Goal: Task Accomplishment & Management: Manage account settings

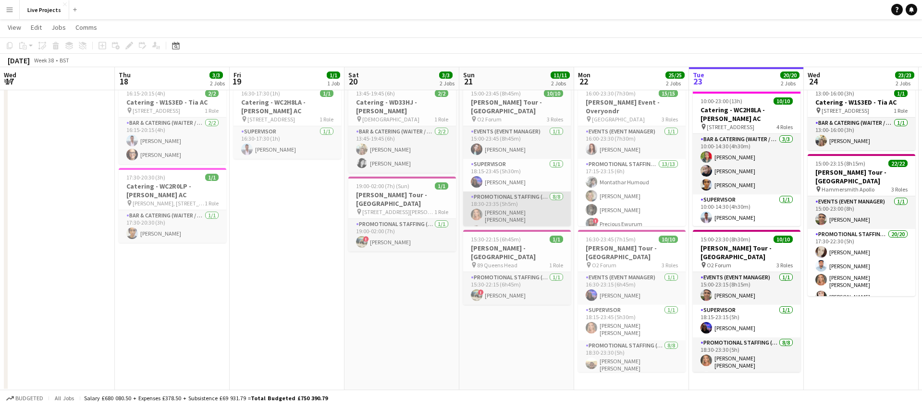
scroll to position [113, 0]
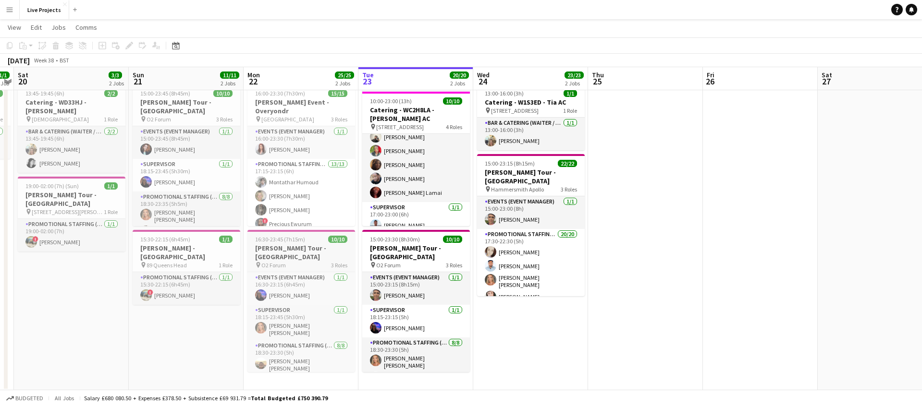
click at [308, 249] on h3 "[PERSON_NAME] Tour - [GEOGRAPHIC_DATA]" at bounding box center [301, 252] width 108 height 17
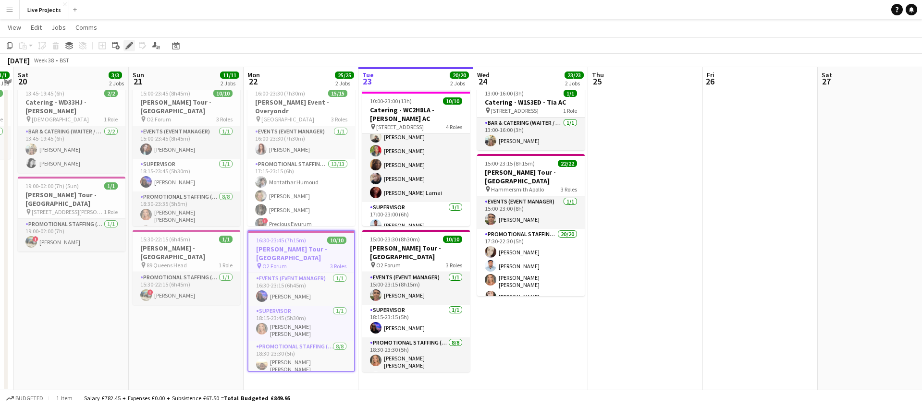
click at [130, 45] on icon at bounding box center [128, 45] width 5 height 5
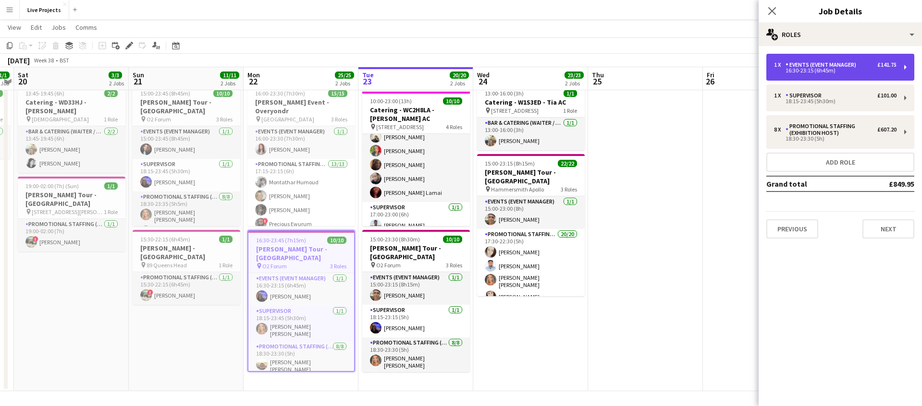
click at [820, 69] on div "16:30-23:15 (6h45m)" at bounding box center [835, 70] width 123 height 5
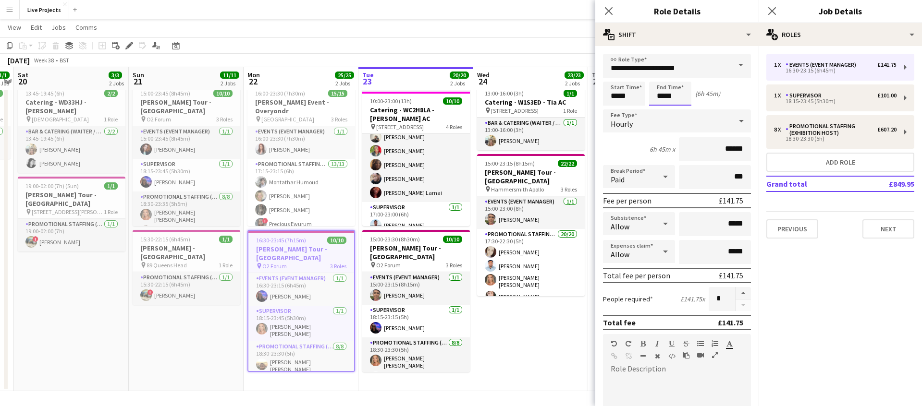
scroll to position [0, 0]
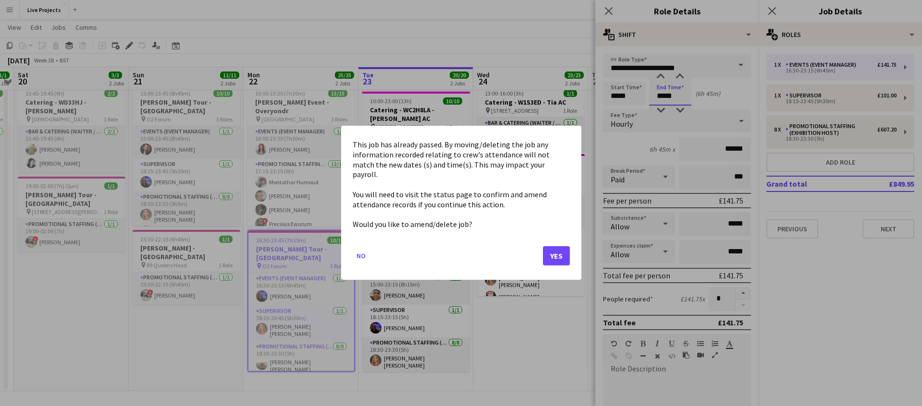
click at [675, 97] on body "Menu Boards Boards Boards All jobs Status Workforce Workforce My Workforce Recr…" at bounding box center [461, 190] width 922 height 435
click at [556, 249] on button "Yes" at bounding box center [556, 256] width 27 height 19
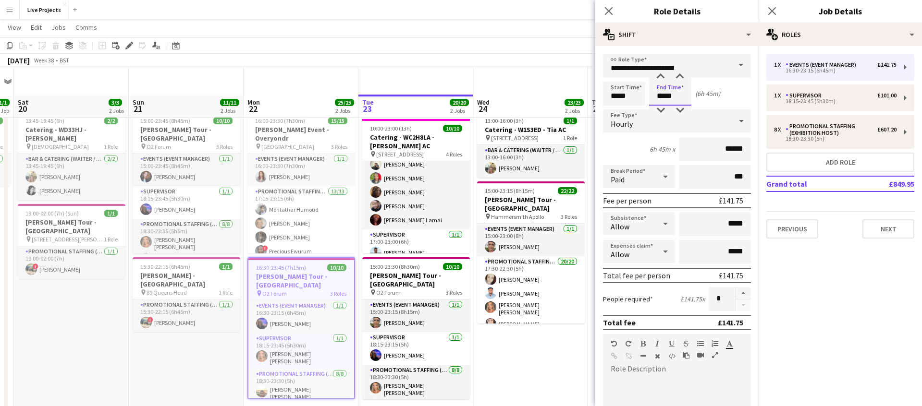
scroll to position [27, 0]
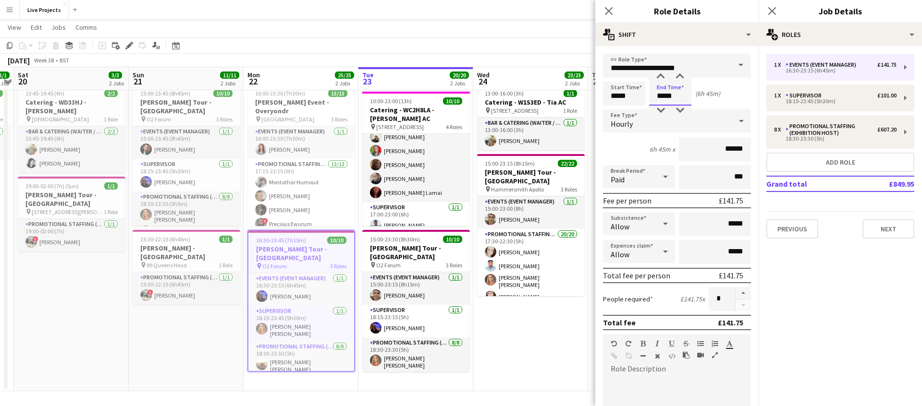
drag, startPoint x: 673, startPoint y: 97, endPoint x: 667, endPoint y: 96, distance: 6.3
click at [667, 96] on input "*****" at bounding box center [670, 94] width 42 height 24
type input "*****"
click at [609, 9] on icon "Close pop-in" at bounding box center [609, 11] width 8 height 8
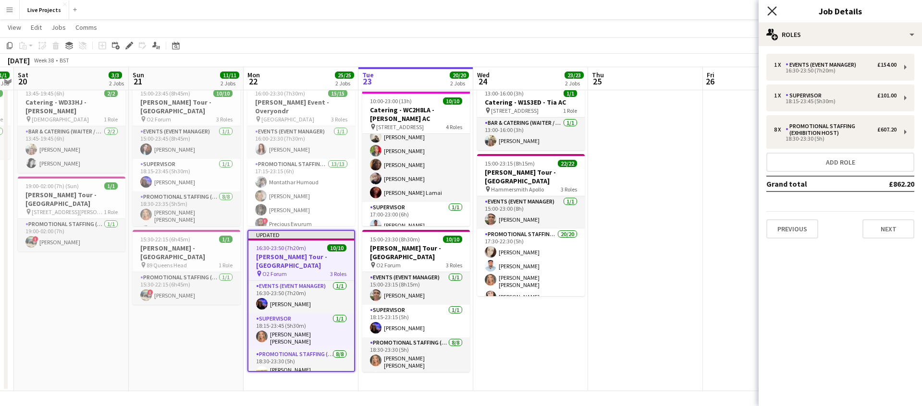
click at [772, 10] on icon at bounding box center [771, 10] width 9 height 9
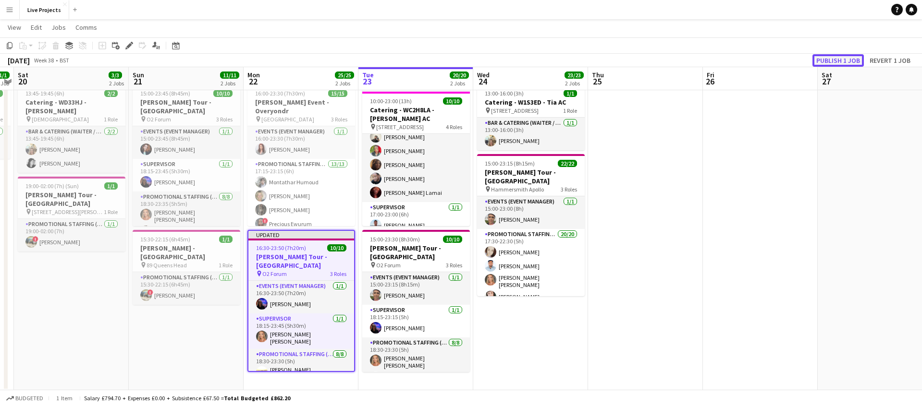
drag, startPoint x: 830, startPoint y: 62, endPoint x: 828, endPoint y: 71, distance: 8.5
click at [830, 62] on button "Publish 1 job" at bounding box center [837, 60] width 51 height 12
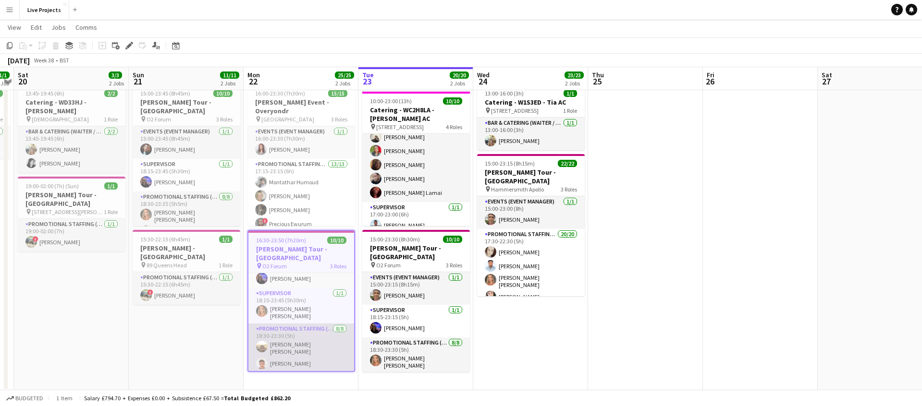
scroll to position [0, 0]
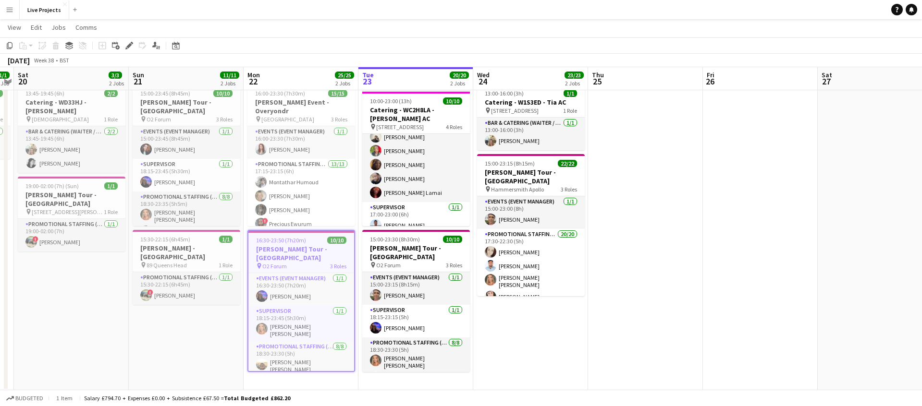
click at [307, 246] on h3 "[PERSON_NAME] Tour - [GEOGRAPHIC_DATA]" at bounding box center [301, 253] width 106 height 17
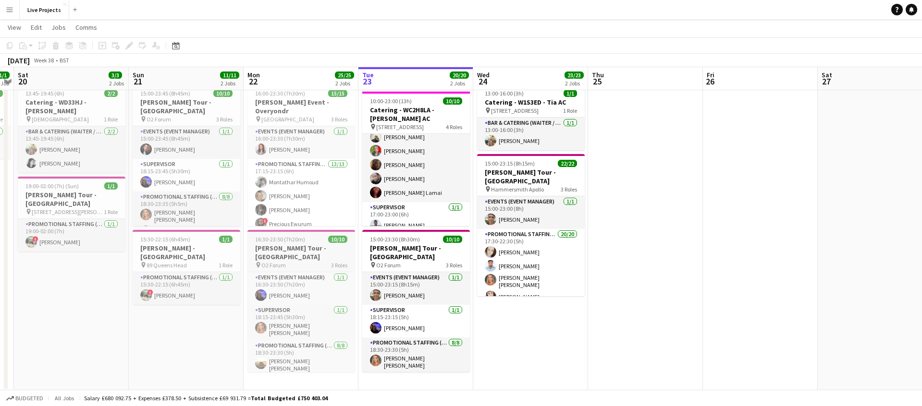
scroll to position [29, 0]
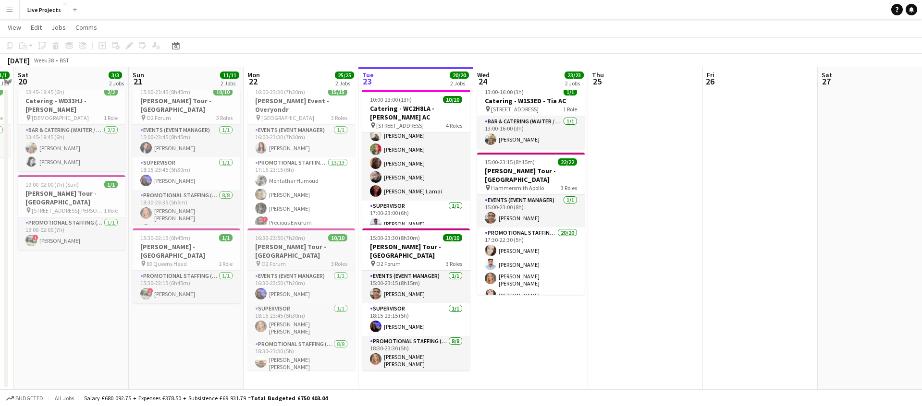
click at [307, 247] on h3 "[PERSON_NAME] Tour - [GEOGRAPHIC_DATA]" at bounding box center [301, 251] width 108 height 17
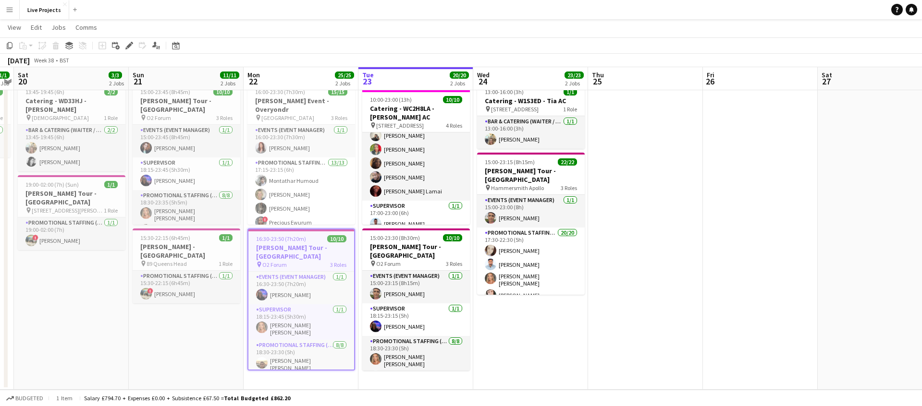
scroll to position [0, 330]
drag, startPoint x: 130, startPoint y: 45, endPoint x: 142, endPoint y: 57, distance: 17.0
click at [130, 45] on icon at bounding box center [128, 45] width 5 height 5
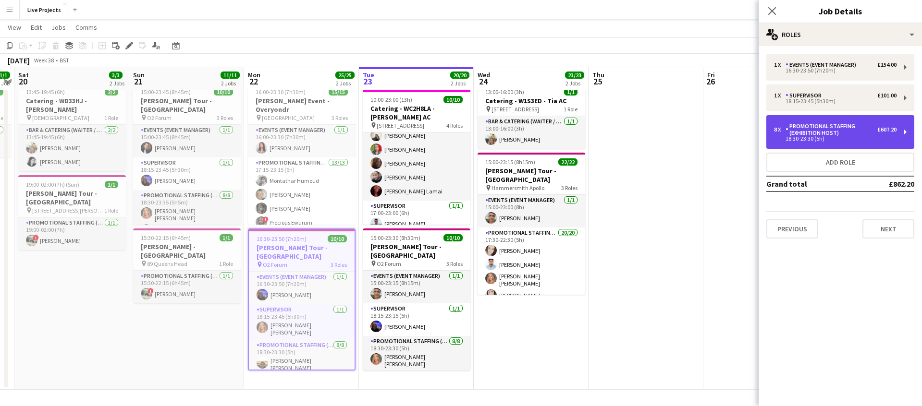
click at [816, 132] on div "Promotional Staffing (Exhibition Host)" at bounding box center [832, 129] width 92 height 13
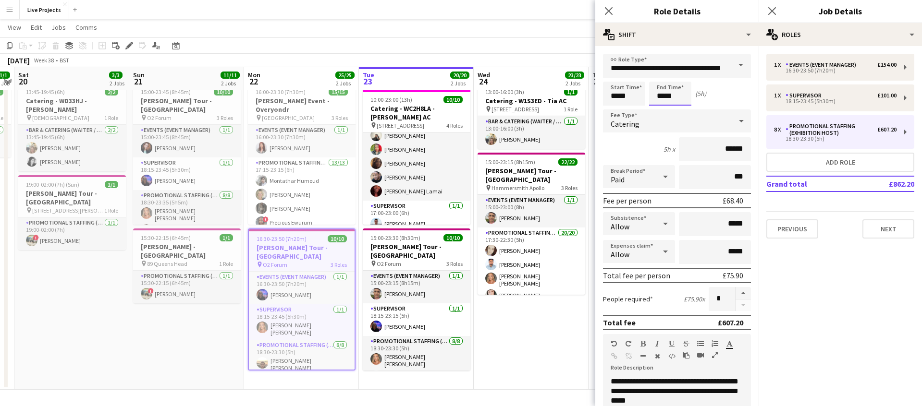
scroll to position [0, 0]
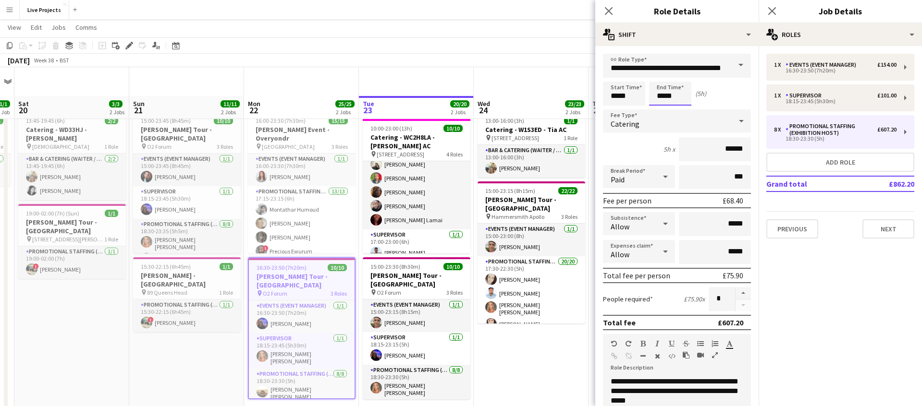
click at [673, 95] on body "Menu Boards Boards Boards All jobs Status Workforce Workforce My Workforce Recr…" at bounding box center [461, 217] width 922 height 435
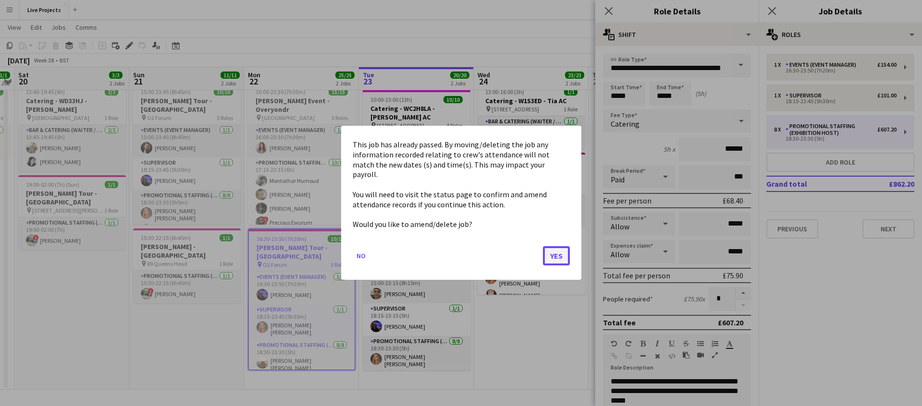
click at [557, 251] on button "Yes" at bounding box center [556, 256] width 27 height 19
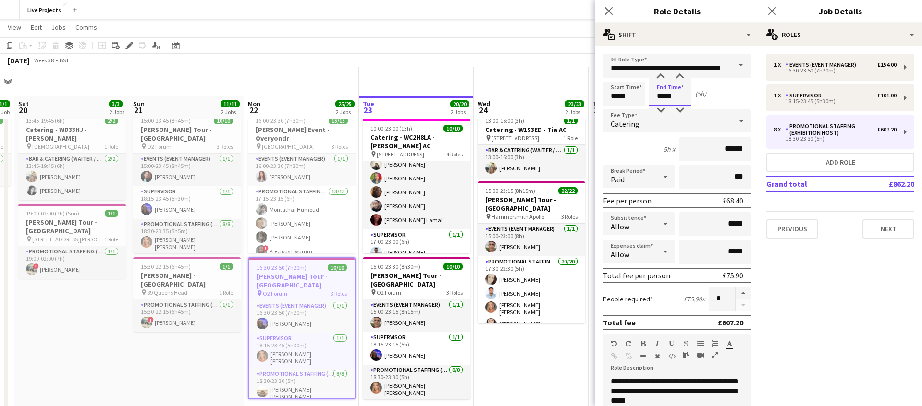
scroll to position [29, 0]
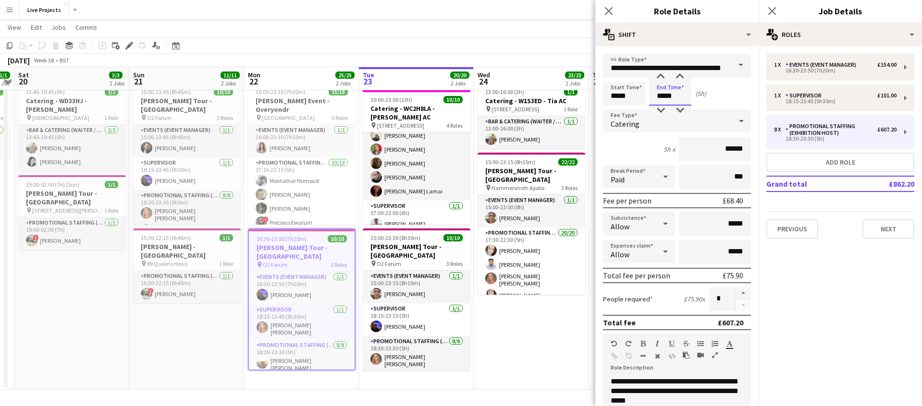
drag, startPoint x: 668, startPoint y: 95, endPoint x: 676, endPoint y: 95, distance: 8.2
click at [677, 95] on input "*****" at bounding box center [670, 94] width 42 height 24
drag, startPoint x: 675, startPoint y: 95, endPoint x: 667, endPoint y: 95, distance: 8.2
click at [667, 95] on input "*****" at bounding box center [670, 94] width 42 height 24
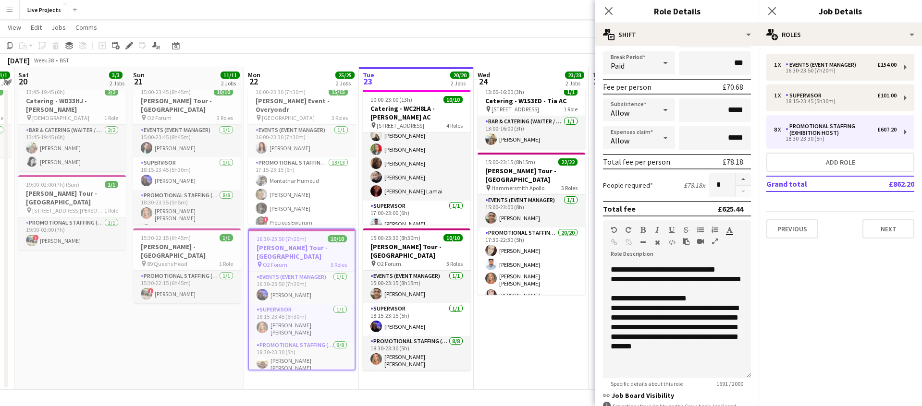
scroll to position [245, 0]
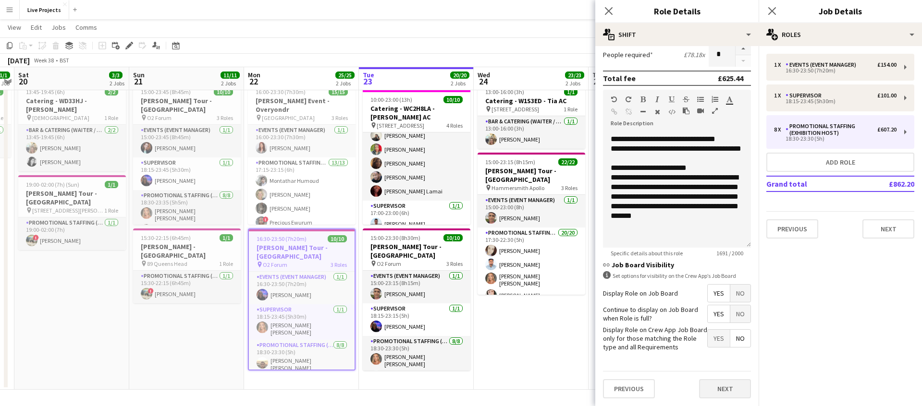
type input "*****"
click at [726, 389] on button "Next" at bounding box center [725, 389] width 52 height 19
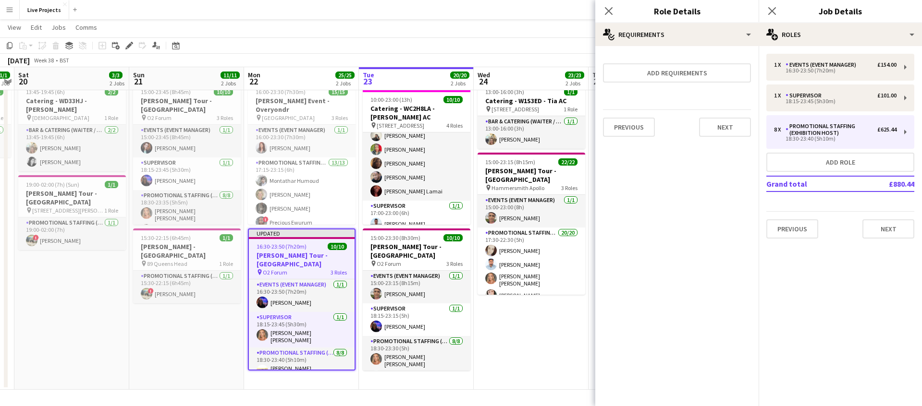
scroll to position [0, 0]
click at [610, 11] on icon "Close pop-in" at bounding box center [608, 10] width 9 height 9
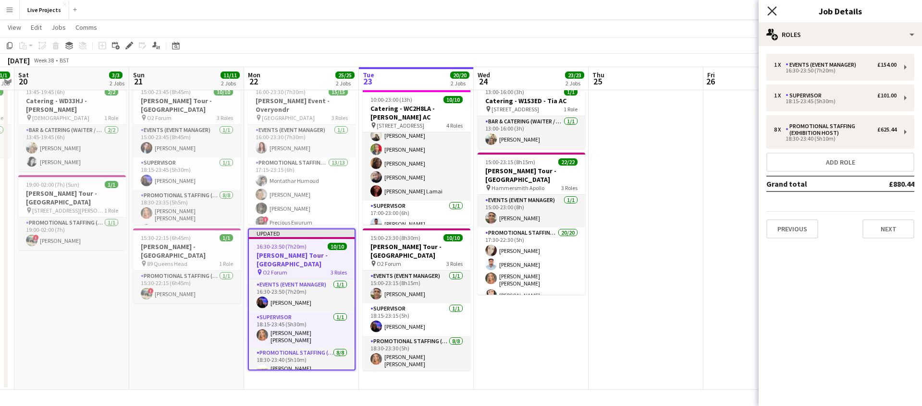
click at [771, 11] on icon "Close pop-in" at bounding box center [771, 10] width 9 height 9
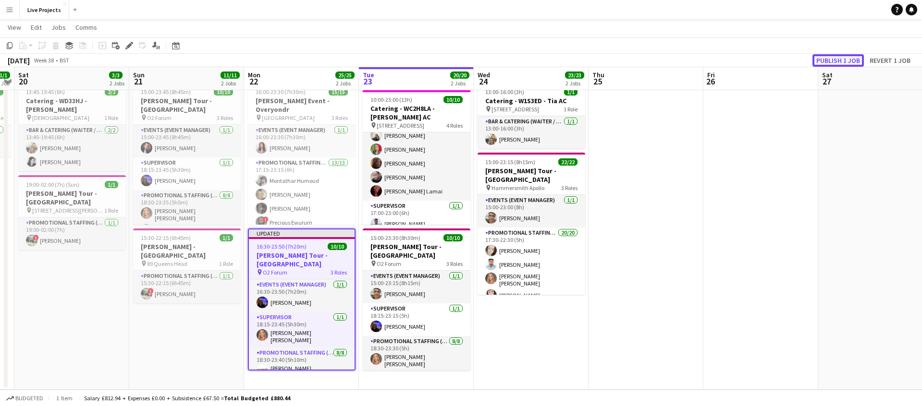
click at [835, 60] on button "Publish 1 job" at bounding box center [837, 60] width 51 height 12
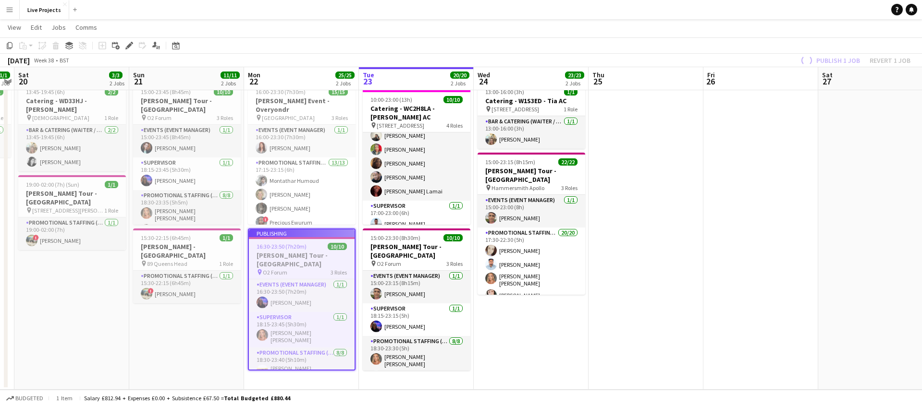
click at [8, 8] on app-icon "Menu" at bounding box center [10, 10] width 8 height 8
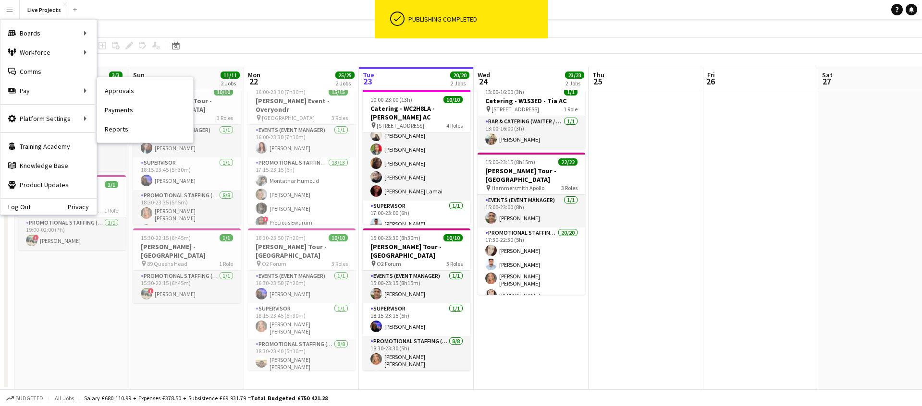
click at [123, 91] on link "Approvals" at bounding box center [145, 90] width 96 height 19
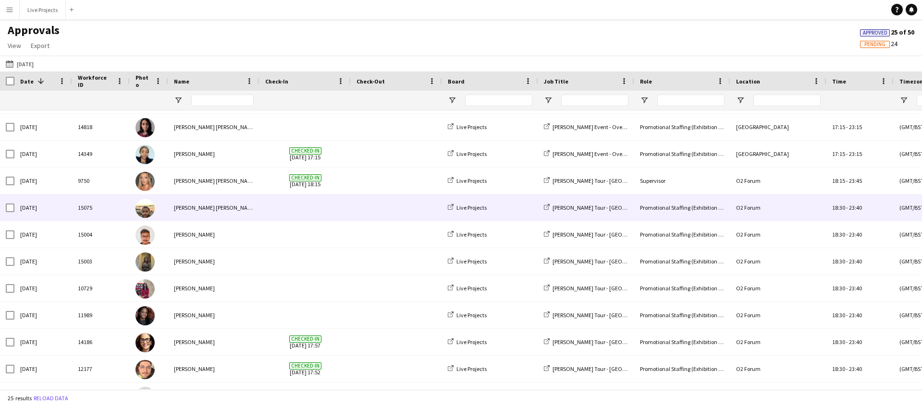
click at [201, 209] on div "[PERSON_NAME] [PERSON_NAME]" at bounding box center [213, 208] width 91 height 26
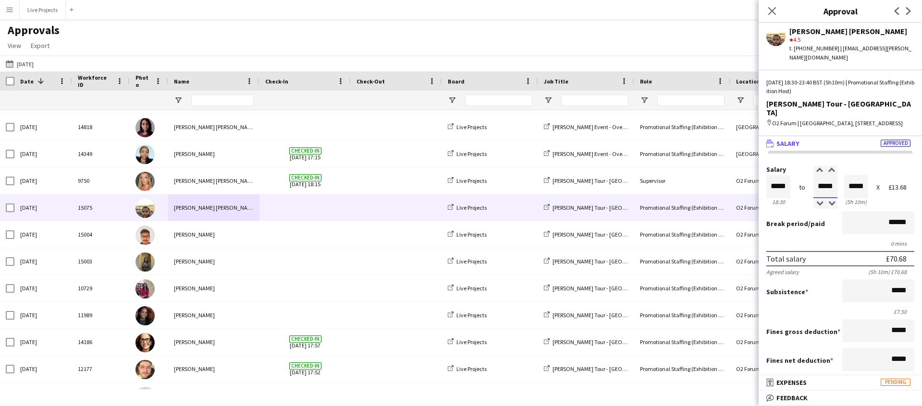
drag, startPoint x: 834, startPoint y: 185, endPoint x: 827, endPoint y: 187, distance: 7.0
click at [826, 185] on input "*****" at bounding box center [825, 186] width 24 height 23
type input "*****"
click at [833, 203] on div at bounding box center [831, 204] width 12 height 10
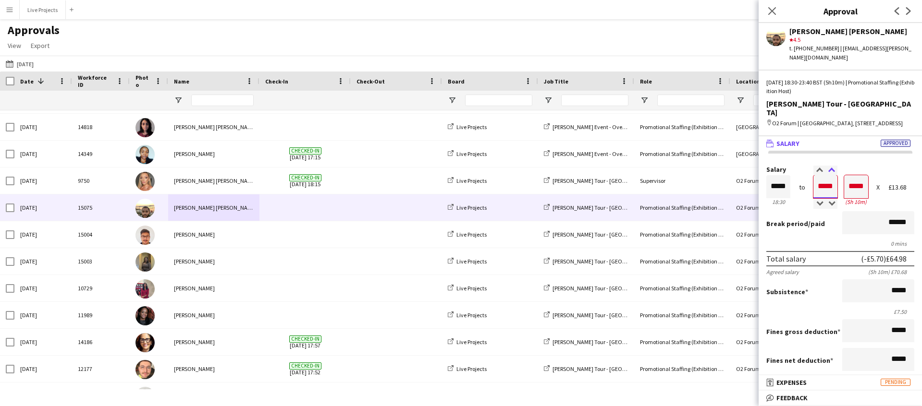
type input "*****"
click at [832, 168] on div at bounding box center [831, 171] width 12 height 10
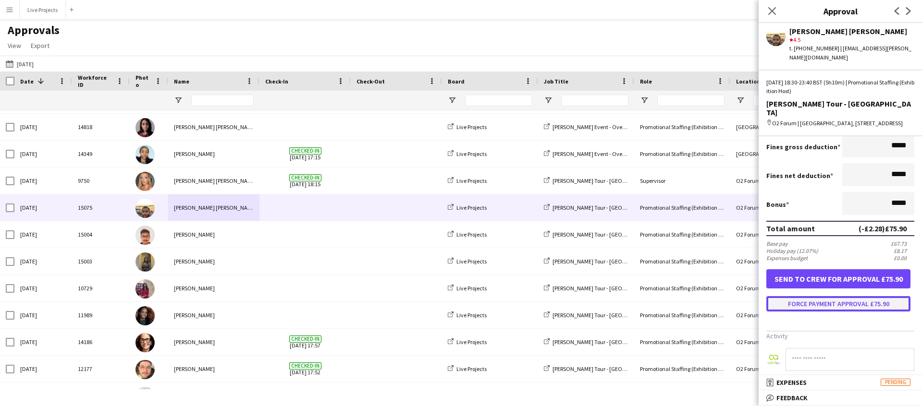
click at [835, 303] on button "Force payment approval £75.90" at bounding box center [838, 303] width 144 height 15
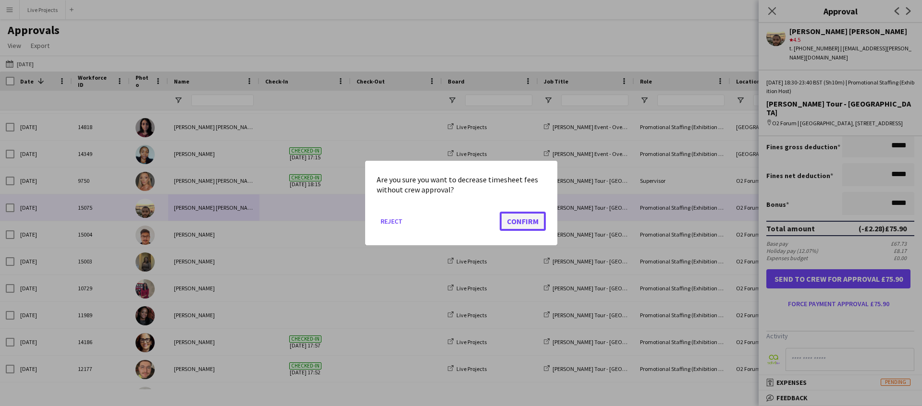
click at [531, 220] on button "Confirm" at bounding box center [523, 221] width 46 height 19
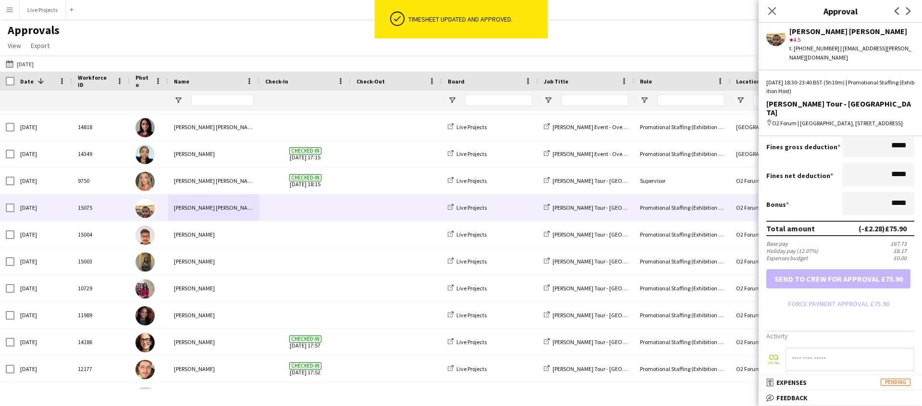
drag, startPoint x: 773, startPoint y: 12, endPoint x: 777, endPoint y: 31, distance: 19.2
click at [773, 12] on icon at bounding box center [772, 11] width 8 height 8
